Goal: Transaction & Acquisition: Purchase product/service

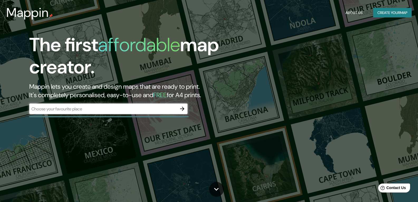
click at [183, 108] on icon "button" at bounding box center [182, 109] width 4 height 4
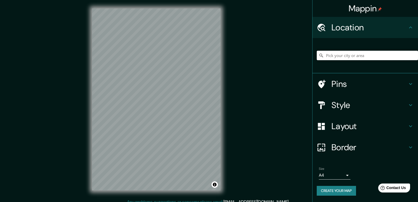
click at [354, 59] on input "Pick your city or area" at bounding box center [367, 56] width 101 height 10
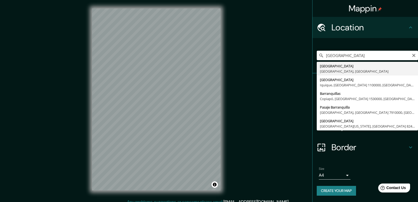
type input "[GEOGRAPHIC_DATA], [GEOGRAPHIC_DATA], [GEOGRAPHIC_DATA]"
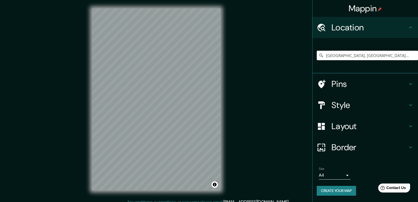
click at [374, 79] on h4 "Pins" at bounding box center [370, 84] width 76 height 11
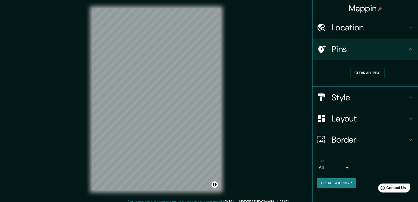
click at [400, 56] on div "Pins" at bounding box center [366, 49] width 106 height 21
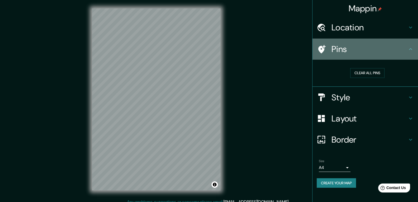
click at [404, 52] on h4 "Pins" at bounding box center [370, 49] width 76 height 11
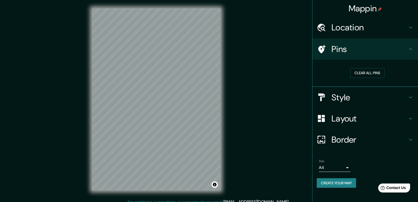
click at [406, 94] on h4 "Style" at bounding box center [370, 97] width 76 height 11
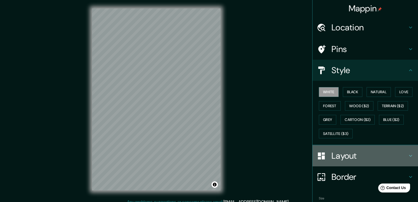
click at [385, 165] on div "Layout" at bounding box center [366, 155] width 106 height 21
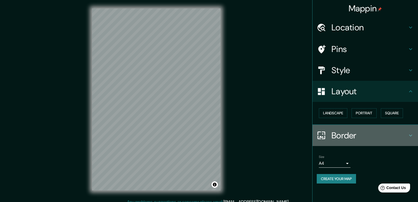
click at [355, 139] on h4 "Border" at bounding box center [370, 135] width 76 height 11
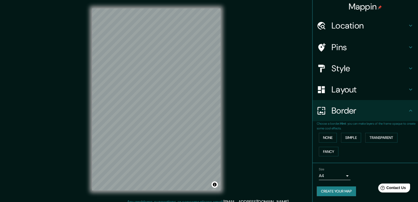
scroll to position [2, 0]
click at [366, 112] on h4 "Border" at bounding box center [370, 110] width 76 height 11
click at [391, 107] on h4 "Border" at bounding box center [370, 110] width 76 height 11
click at [264, 61] on div "Mappin Location [GEOGRAPHIC_DATA], [GEOGRAPHIC_DATA], [GEOGRAPHIC_DATA] Pins St…" at bounding box center [209, 103] width 418 height 207
click at [237, 63] on div "Mappin Location [GEOGRAPHIC_DATA], [GEOGRAPHIC_DATA], [GEOGRAPHIC_DATA] Pins St…" at bounding box center [209, 103] width 418 height 207
